Goal: Check status: Check status

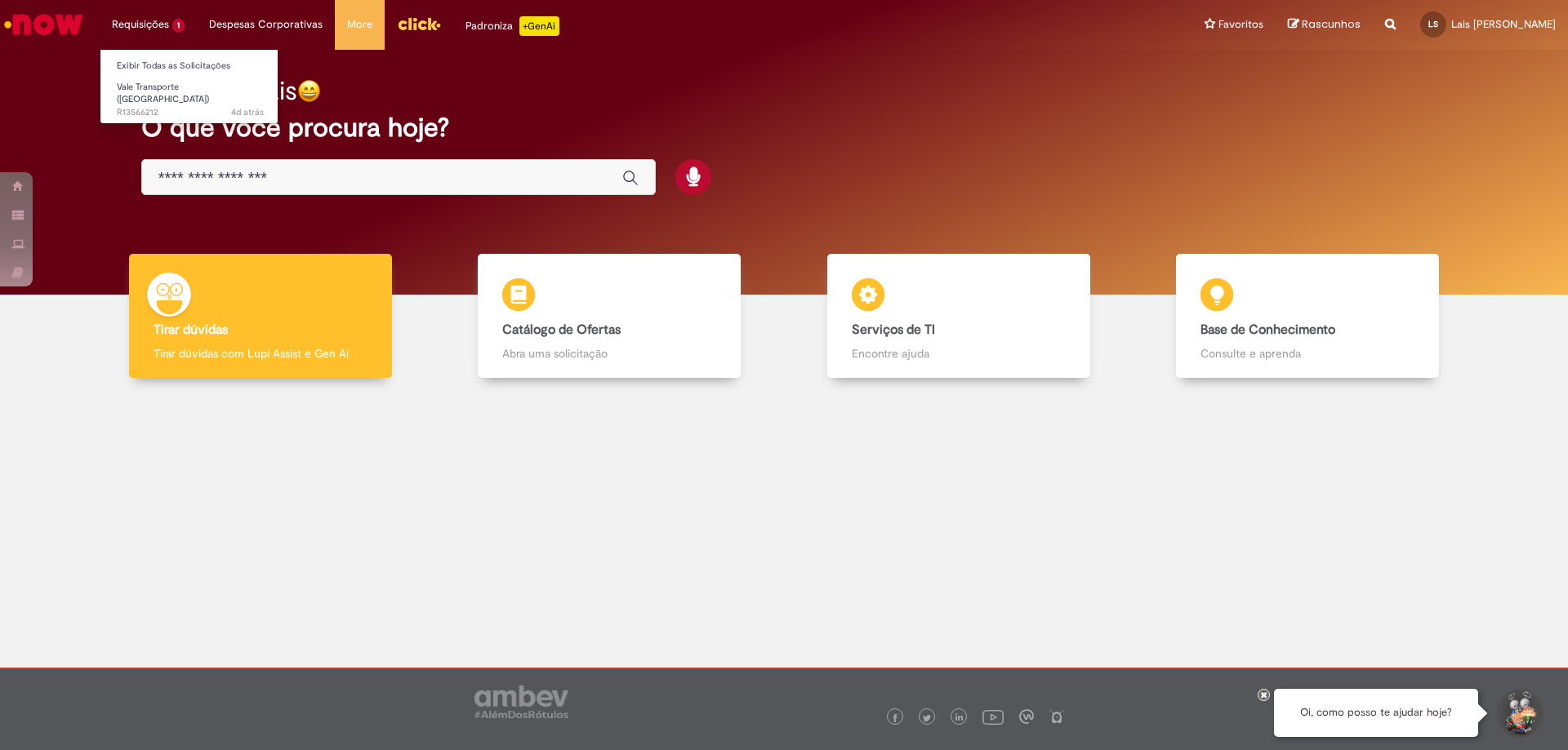
click at [155, 27] on li "Requisições 1 Exibir Todas as Solicitações Vale Transporte (VT) 4d atrás 4 dias…" at bounding box center [148, 24] width 97 height 49
click at [169, 88] on span "Vale Transporte ([GEOGRAPHIC_DATA])" at bounding box center [163, 93] width 93 height 25
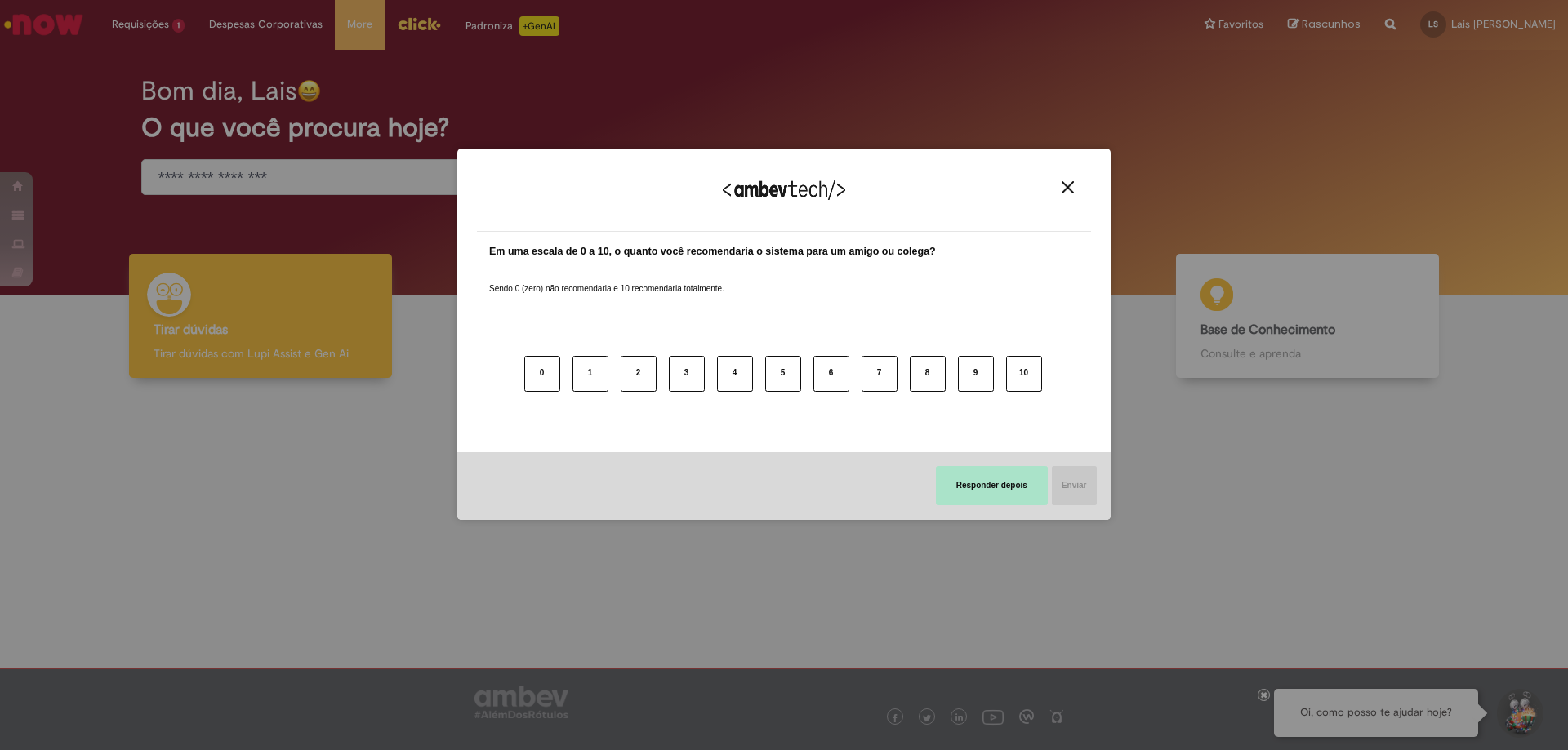
click at [1026, 484] on button "Responder depois" at bounding box center [991, 485] width 112 height 39
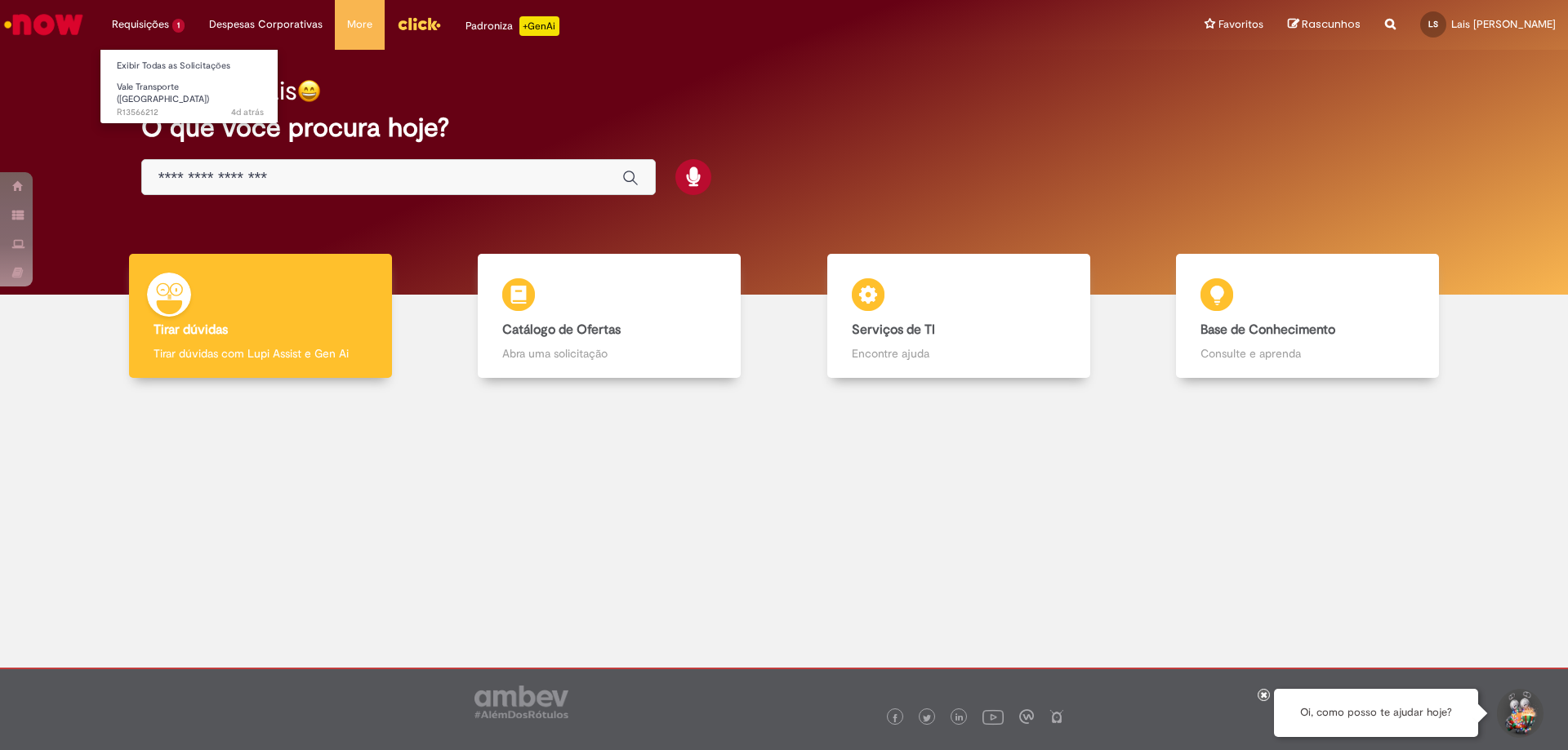
click at [162, 27] on li "Requisições 1 Exibir Todas as Solicitações Vale Transporte (VT) 4d atrás 4 dias…" at bounding box center [148, 24] width 97 height 49
click at [176, 66] on link "Exibir Todas as Solicitações" at bounding box center [190, 65] width 180 height 18
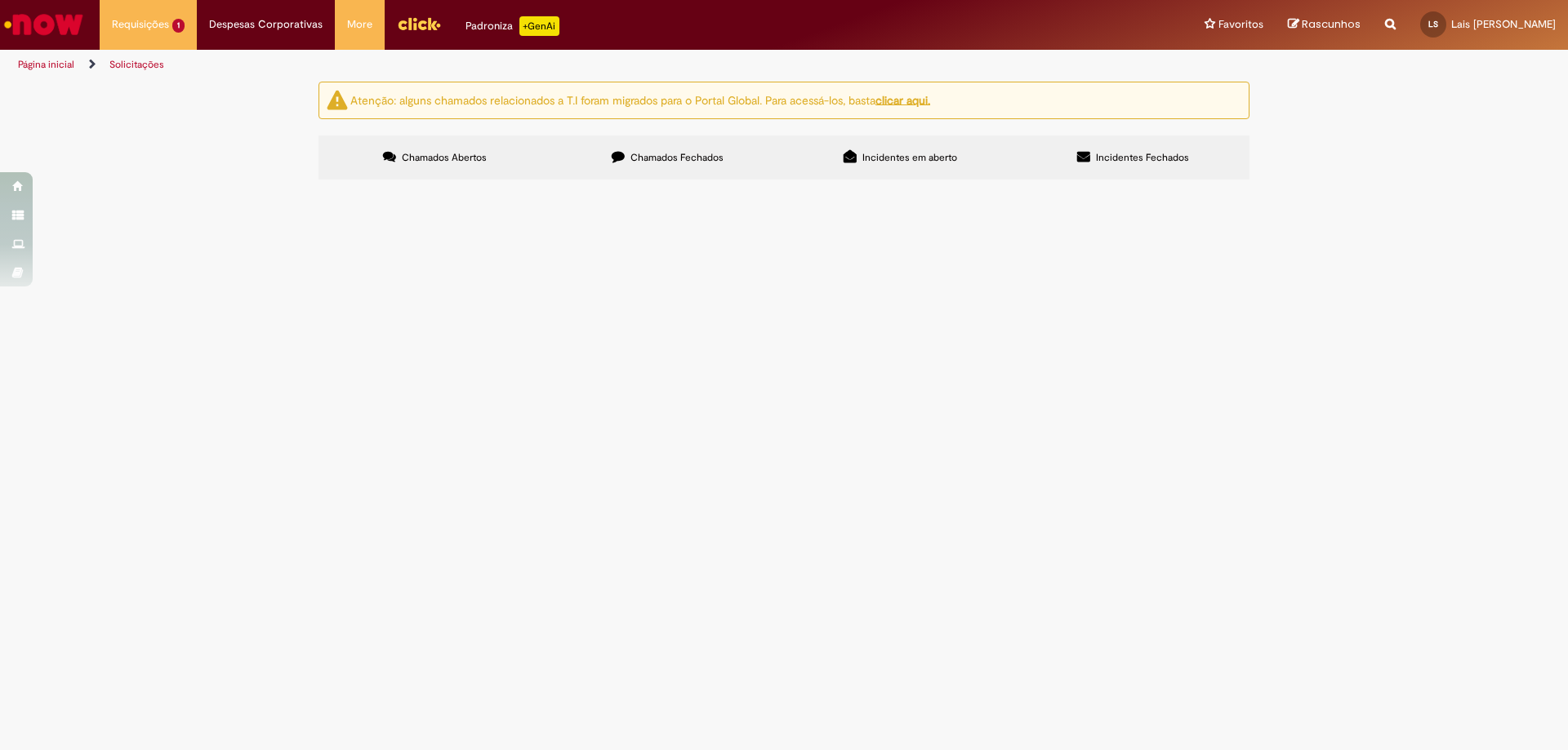
click at [0, 0] on span "Olá! Eu fiz uma solicitação de vale transporte em agosto e me informaram que o …" at bounding box center [0, 0] width 0 height 0
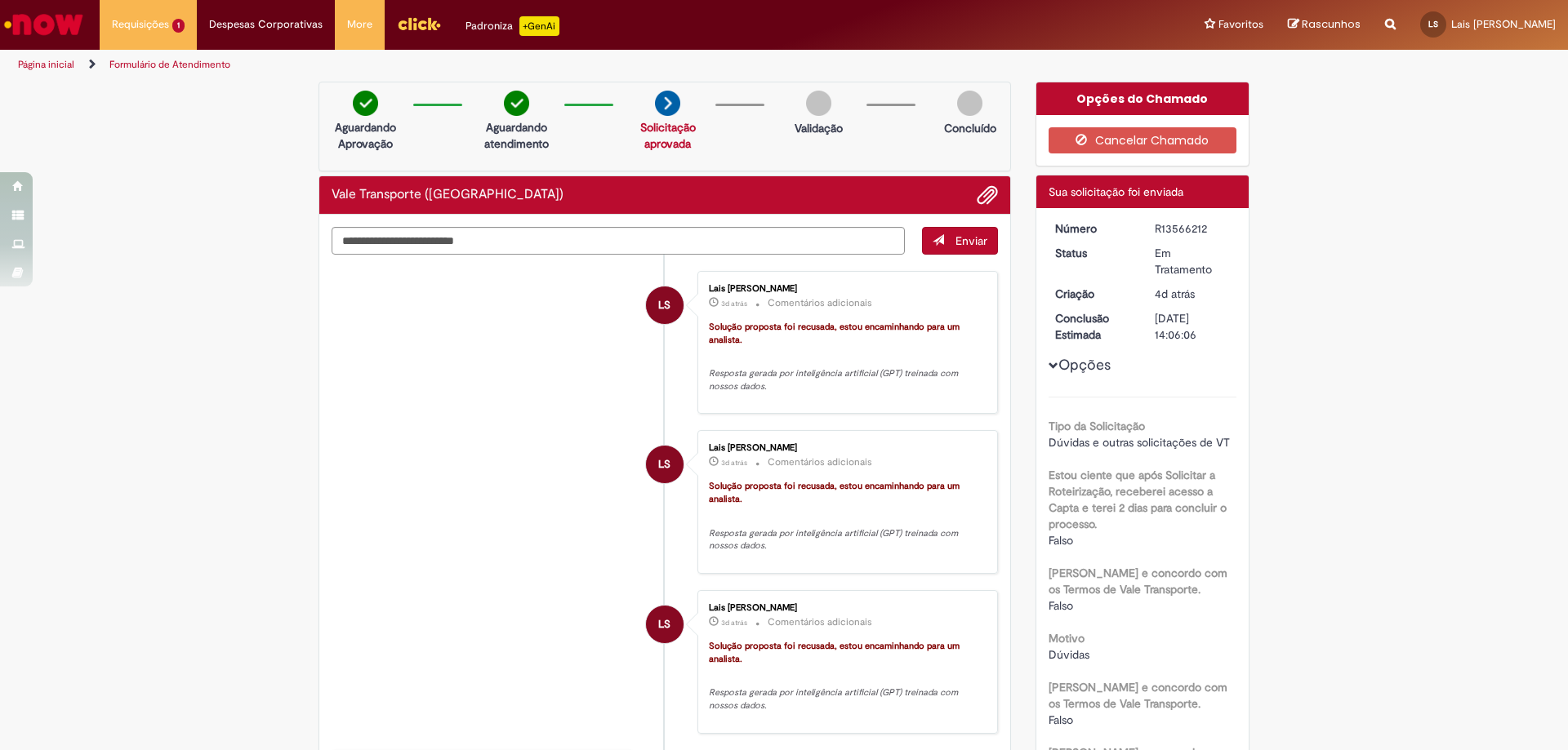
drag, startPoint x: 1147, startPoint y: 316, endPoint x: 1222, endPoint y: 322, distance: 75.2
click at [1215, 320] on dd "[DATE] 14:06:06" at bounding box center [1192, 326] width 100 height 32
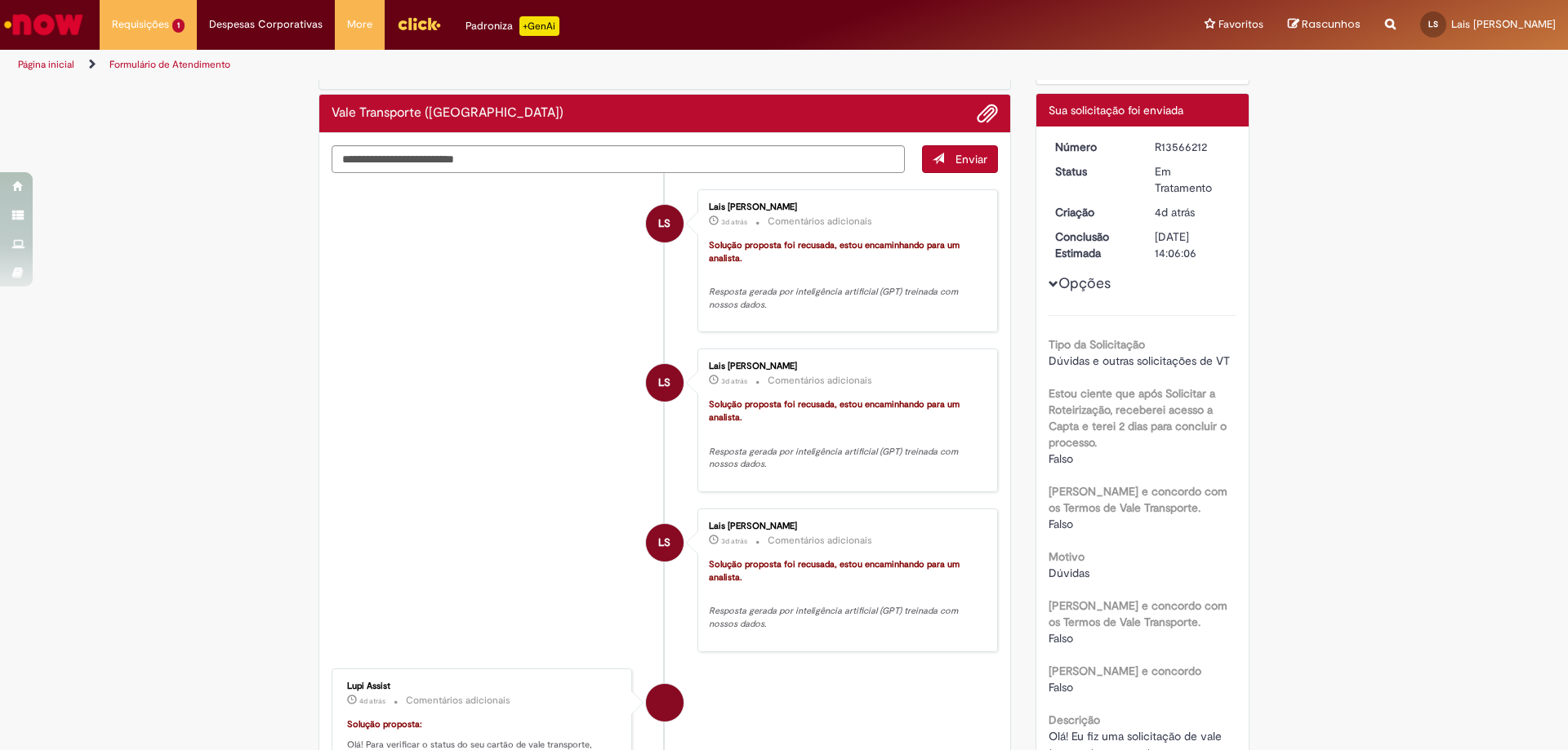
scroll to position [163, 0]
